Goal: Information Seeking & Learning: Stay updated

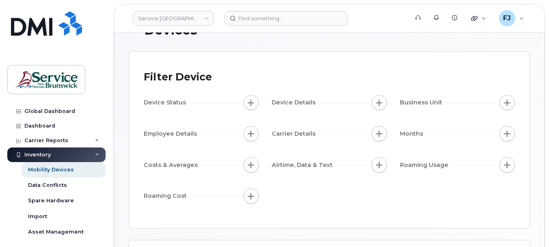
scroll to position [41, 0]
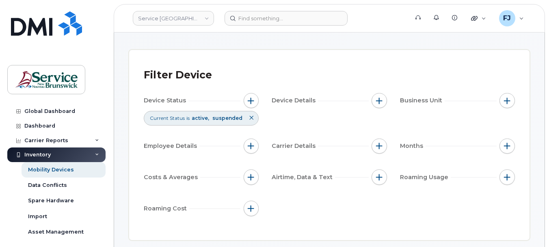
click at [95, 154] on icon at bounding box center [97, 155] width 4 height 4
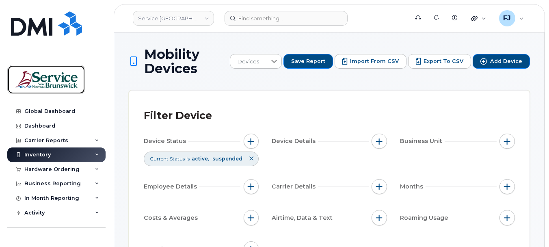
click at [60, 81] on img at bounding box center [46, 80] width 62 height 24
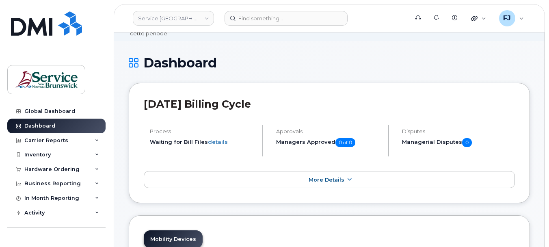
click at [275, 103] on div "[DATE] Billing Cycle Process Waiting for Bill Files details Approvals Managers …" at bounding box center [329, 143] width 401 height 120
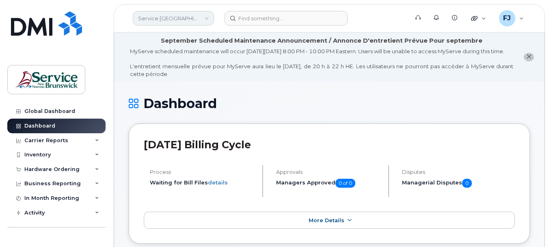
click at [176, 16] on link "Service [GEOGRAPHIC_DATA] (SNB)" at bounding box center [173, 18] width 81 height 15
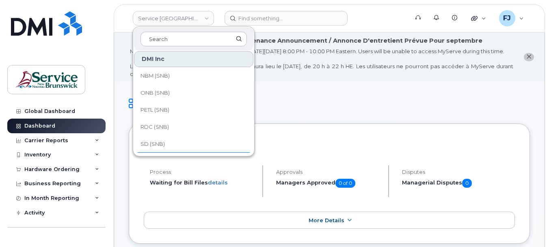
scroll to position [393, 0]
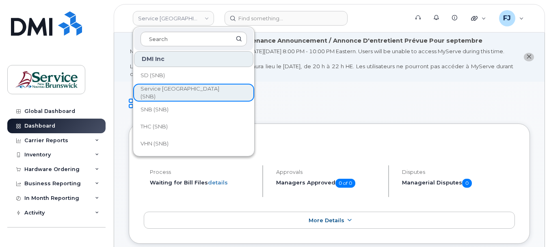
click at [310, 108] on h1 "Dashboard" at bounding box center [329, 103] width 401 height 14
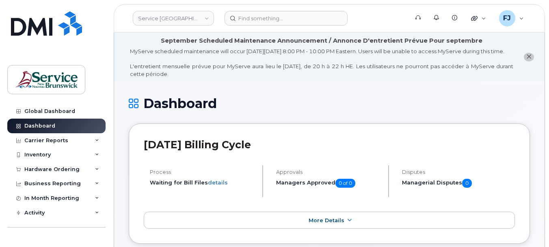
click at [316, 45] on div "September Scheduled Maintenance Announcement / Annonce D'entretient Prévue Pour…" at bounding box center [321, 57] width 383 height 41
click at [229, 69] on div "MyServe scheduled maintenance will occur [DATE][DATE] 8:00 PM - 10:00 PM Easter…" at bounding box center [321, 62] width 383 height 30
click at [192, 56] on div "MyServe scheduled maintenance will occur [DATE][DATE] 8:00 PM - 10:00 PM Easter…" at bounding box center [321, 62] width 383 height 30
drag, startPoint x: 108, startPoint y: 0, endPoint x: 280, endPoint y: 84, distance: 191.1
click at [280, 78] on div "MyServe scheduled maintenance will occur [DATE][DATE] 8:00 PM - 10:00 PM Easter…" at bounding box center [321, 62] width 383 height 30
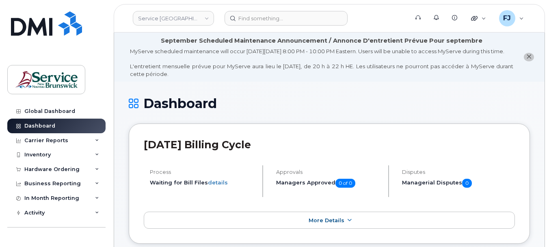
drag, startPoint x: 407, startPoint y: 0, endPoint x: 317, endPoint y: 69, distance: 112.6
click at [317, 69] on div "MyServe scheduled maintenance will occur [DATE][DATE] 8:00 PM - 10:00 PM Easter…" at bounding box center [321, 62] width 383 height 30
click at [265, 71] on div "MyServe scheduled maintenance will occur [DATE][DATE] 8:00 PM - 10:00 PM Easter…" at bounding box center [321, 62] width 383 height 30
click at [168, 62] on div "MyServe scheduled maintenance will occur [DATE][DATE] 8:00 PM - 10:00 PM Easter…" at bounding box center [321, 62] width 383 height 30
